Goal: Communication & Community: Ask a question

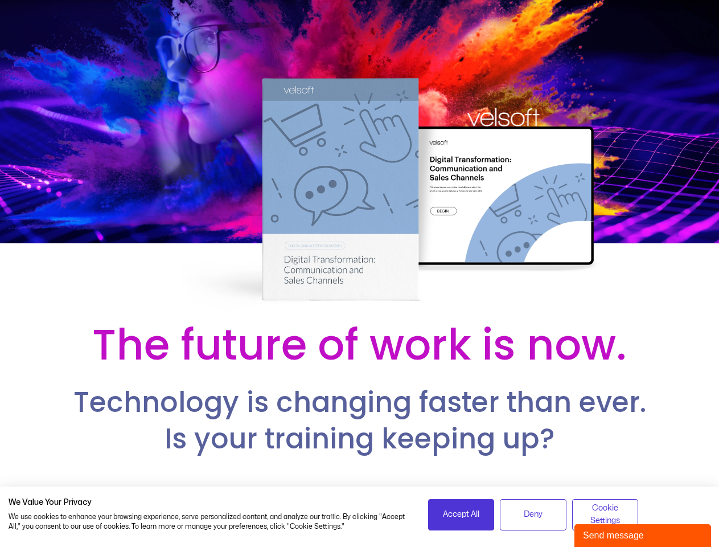
click at [359, 273] on div at bounding box center [359, 156] width 719 height 313
click at [461, 514] on span "Accept All" at bounding box center [461, 514] width 36 height 13
click at [533, 514] on p "Get the Digital Transformation Training Bundle — fully customizable, ready-to-d…" at bounding box center [360, 508] width 702 height 34
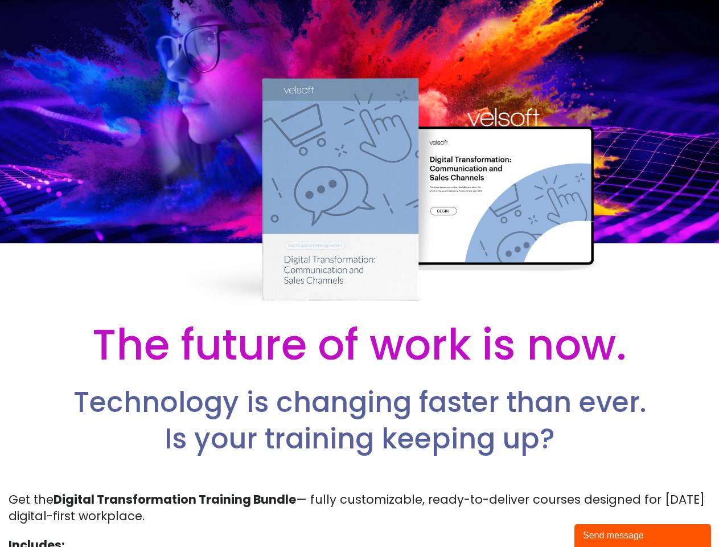
click at [605, 514] on p "Get the Digital Transformation Training Bundle — fully customizable, ready-to-d…" at bounding box center [360, 508] width 702 height 34
click at [643, 535] on div "Send message" at bounding box center [643, 535] width 120 height 14
